Goal: Task Accomplishment & Management: Manage account settings

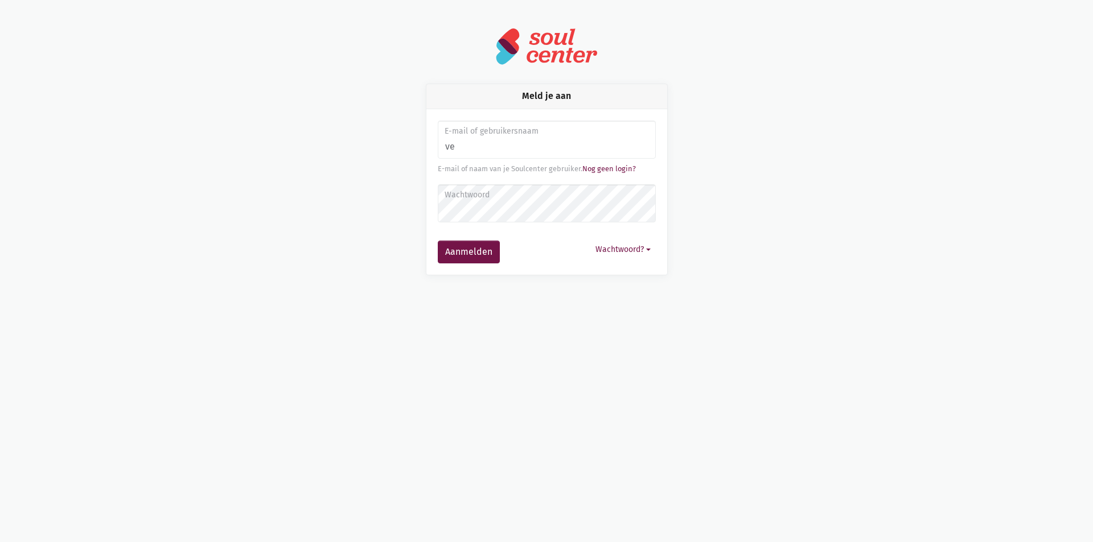
type input "v"
type input "[EMAIL_ADDRESS][DOMAIN_NAME]"
click at [438, 241] on button "Aanmelden" at bounding box center [469, 252] width 62 height 23
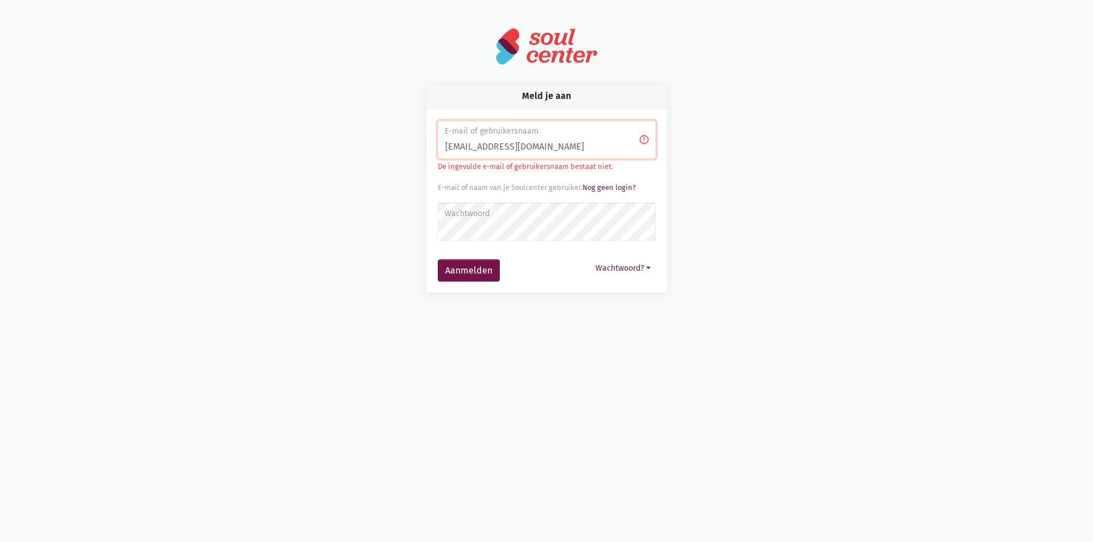
drag, startPoint x: 571, startPoint y: 144, endPoint x: 441, endPoint y: 146, distance: 130.9
click at [441, 146] on input "[EMAIL_ADDRESS][DOMAIN_NAME]" at bounding box center [547, 140] width 218 height 39
type input "[EMAIL_ADDRESS][DOMAIN_NAME]"
click at [438, 260] on button "Aanmelden" at bounding box center [469, 271] width 62 height 23
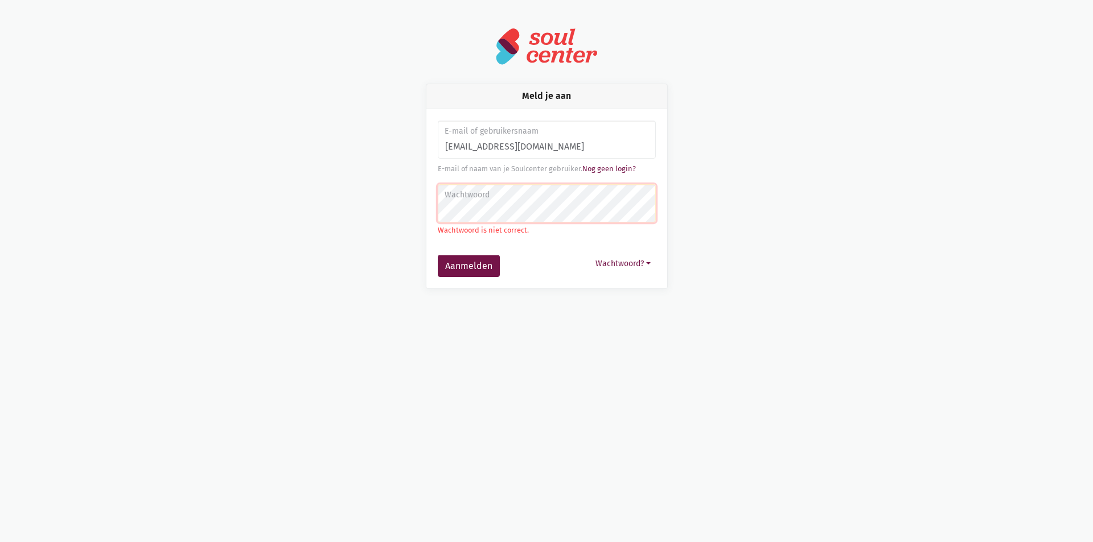
click at [645, 199] on label "Wachtwoord" at bounding box center [546, 195] width 203 height 13
click at [560, 177] on form "E-mail of gebruikersnaam verlinden.cynthia@live.be E-mail of naam van je Soulce…" at bounding box center [547, 199] width 218 height 157
drag, startPoint x: 585, startPoint y: 144, endPoint x: 410, endPoint y: 144, distance: 175.3
click at [410, 144] on div "Meld je aan E-mail of gebruikersnaam verlinden.cynthia@live.be E-mail of naam v…" at bounding box center [546, 186] width 649 height 205
type input "cynthia"
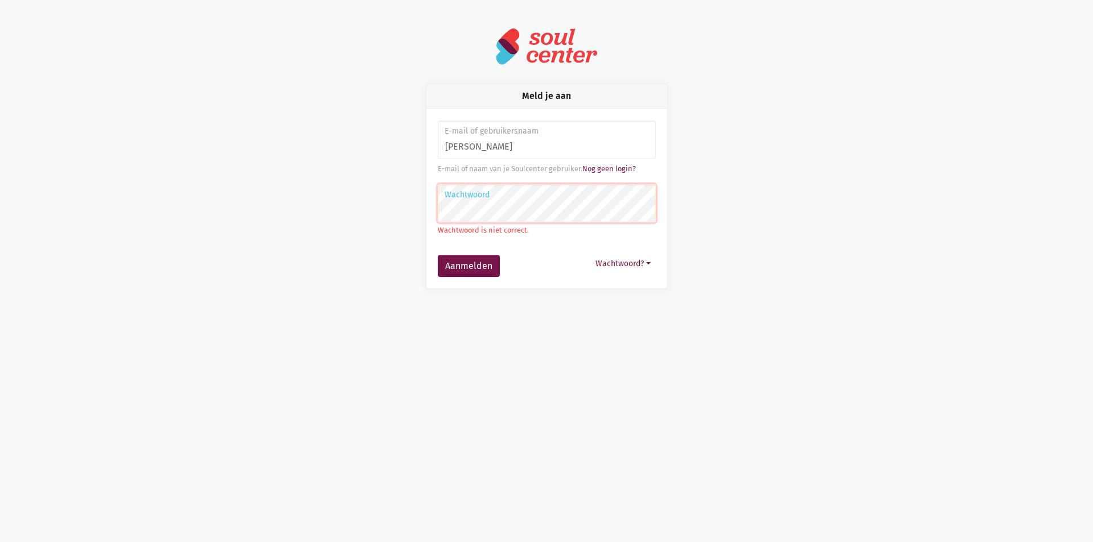
click at [438, 255] on button "Aanmelden" at bounding box center [469, 266] width 62 height 23
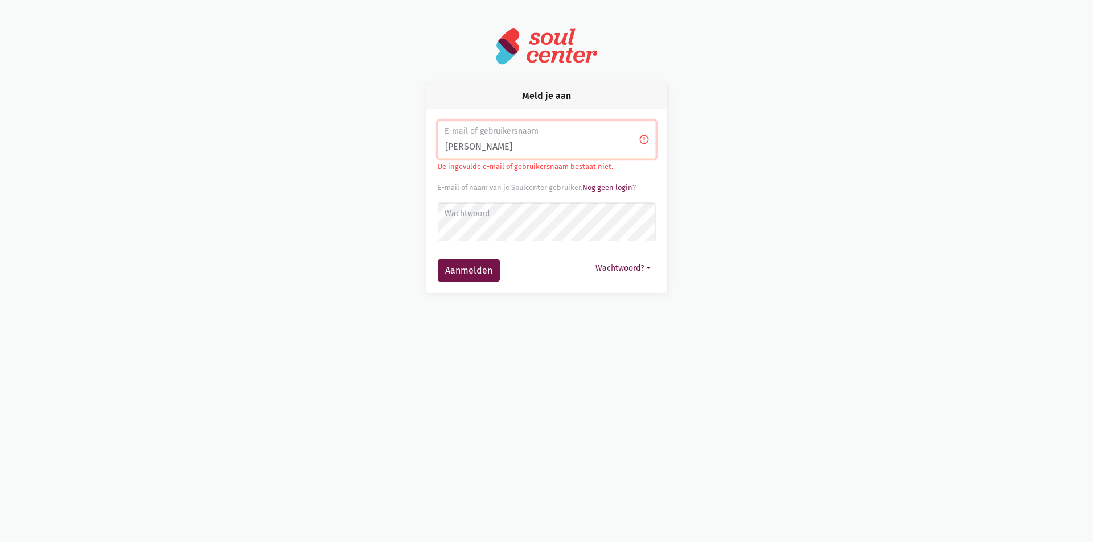
drag, startPoint x: 482, startPoint y: 147, endPoint x: 444, endPoint y: 142, distance: 38.0
click at [444, 142] on input "cynthia" at bounding box center [547, 140] width 218 height 39
